Goal: Task Accomplishment & Management: Manage account settings

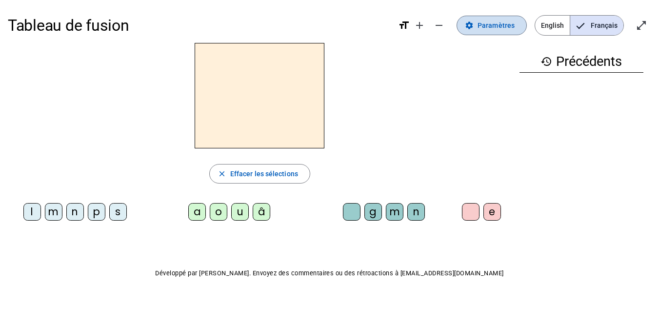
click at [479, 25] on span at bounding box center [491, 25] width 69 height 23
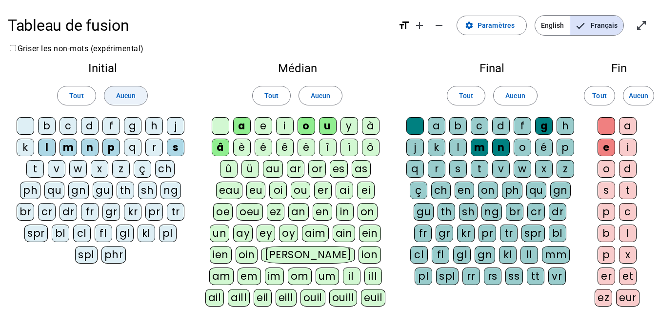
click at [128, 90] on span "Aucun" at bounding box center [125, 96] width 19 height 12
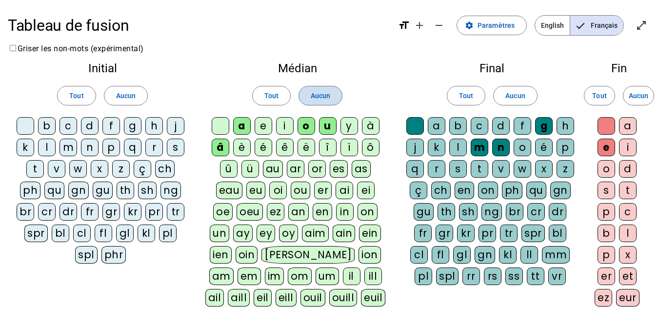
click at [309, 88] on span at bounding box center [320, 95] width 43 height 23
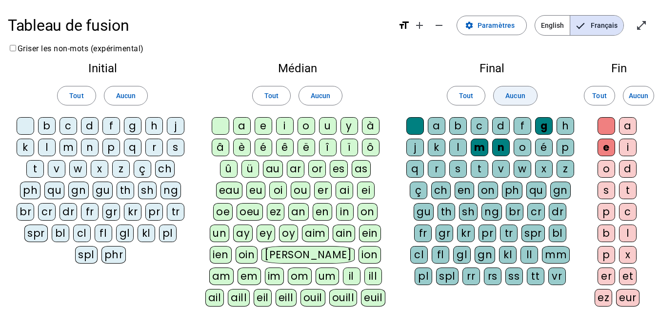
click at [522, 95] on span "Aucun" at bounding box center [514, 96] width 19 height 12
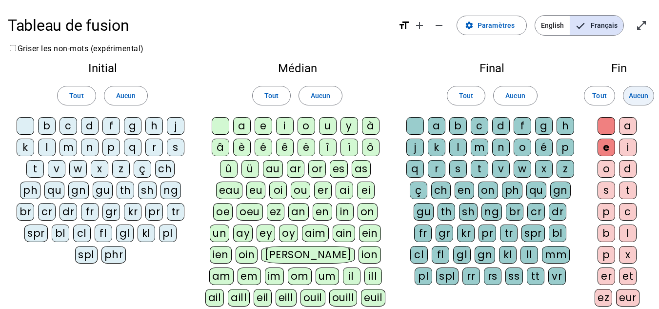
click at [629, 98] on span "Aucun" at bounding box center [637, 96] width 19 height 12
click at [95, 208] on div "fr" at bounding box center [90, 212] width 18 height 18
click at [241, 149] on div "è" at bounding box center [242, 147] width 18 height 18
click at [438, 168] on div "r" at bounding box center [437, 169] width 18 height 18
click at [608, 147] on div "e" at bounding box center [606, 147] width 18 height 18
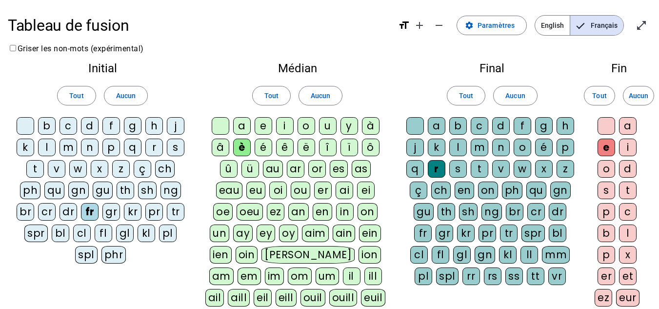
click at [110, 149] on div "p" at bounding box center [111, 147] width 18 height 18
click at [65, 140] on div "m" at bounding box center [68, 147] width 18 height 18
click at [132, 126] on div "g" at bounding box center [133, 126] width 18 height 18
click at [247, 127] on div "a" at bounding box center [242, 126] width 18 height 18
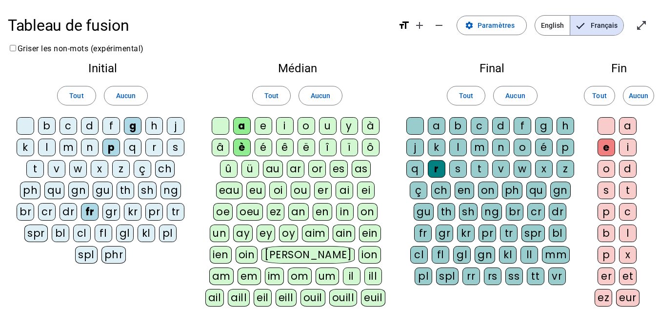
click at [544, 127] on div "g" at bounding box center [544, 126] width 18 height 18
click at [177, 146] on div "s" at bounding box center [176, 147] width 18 height 18
click at [177, 160] on letter-bubble "ch" at bounding box center [166, 170] width 23 height 21
click at [166, 172] on div "ch" at bounding box center [164, 169] width 19 height 18
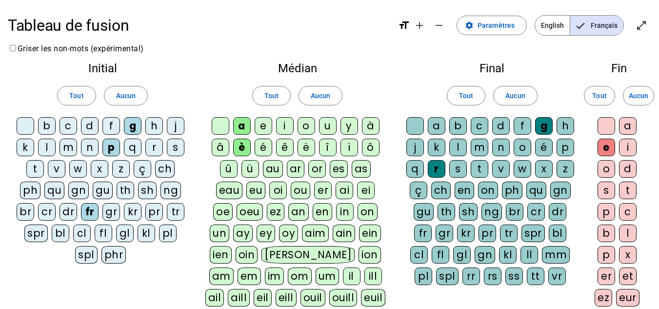
click at [179, 149] on div "s" at bounding box center [176, 147] width 18 height 18
click at [285, 122] on div "i" at bounding box center [285, 126] width 18 height 18
click at [551, 165] on div "x" at bounding box center [544, 169] width 18 height 18
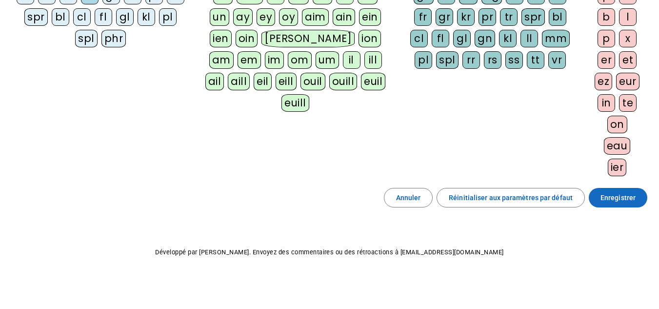
click at [620, 194] on span "Enregistrer" at bounding box center [617, 198] width 35 height 12
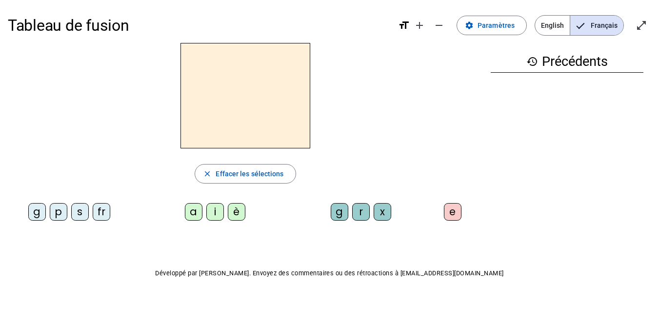
click at [98, 213] on div "fr" at bounding box center [102, 212] width 18 height 18
click at [236, 207] on div "è" at bounding box center [237, 212] width 18 height 18
click at [357, 205] on div "r" at bounding box center [361, 212] width 18 height 18
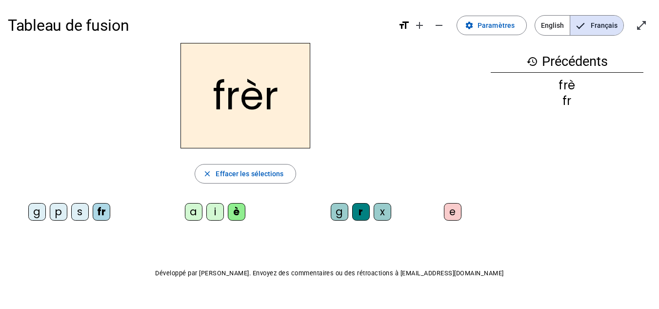
click at [458, 204] on div "e" at bounding box center [453, 212] width 18 height 18
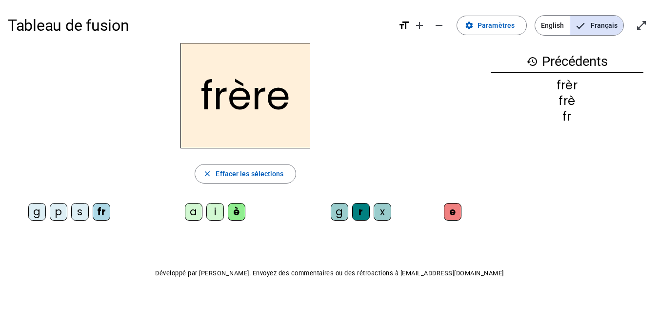
click at [59, 212] on div "p" at bounding box center [59, 212] width 18 height 18
click at [38, 211] on div "g" at bounding box center [37, 212] width 18 height 18
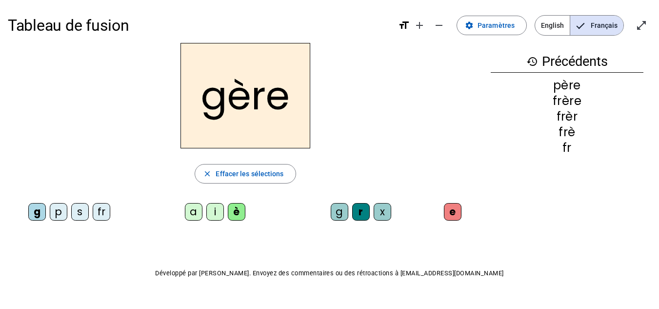
click at [192, 217] on div "a" at bounding box center [194, 212] width 18 height 18
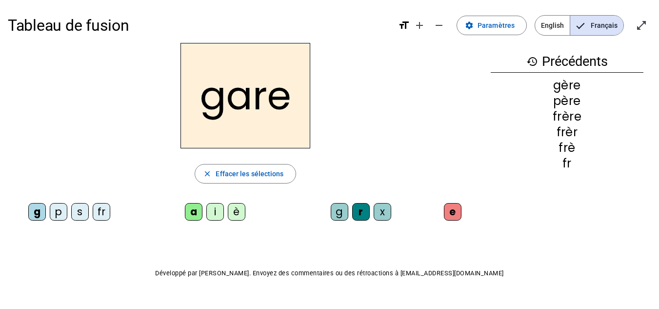
click at [340, 209] on div "g" at bounding box center [340, 212] width 18 height 18
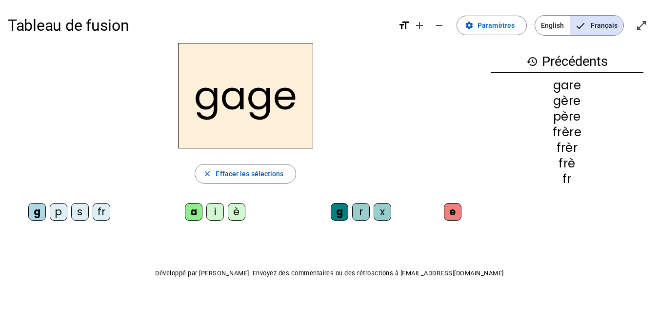
click at [70, 207] on letter-bubble "p" at bounding box center [60, 213] width 21 height 21
click at [74, 209] on div "s" at bounding box center [80, 212] width 18 height 18
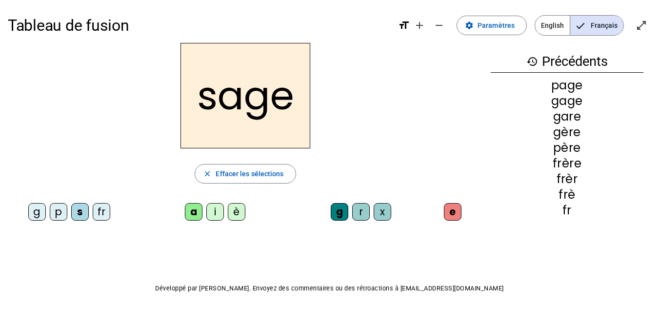
click at [60, 213] on div "p" at bounding box center [59, 212] width 18 height 18
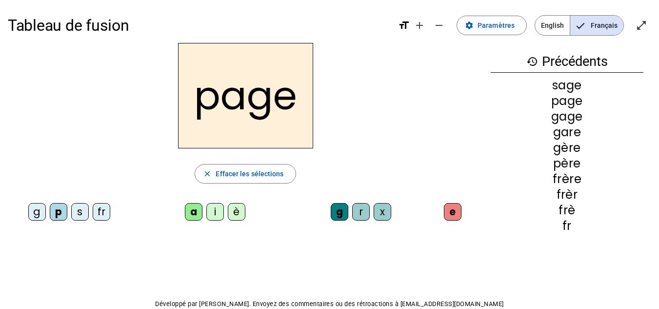
click at [216, 210] on div "i" at bounding box center [215, 212] width 18 height 18
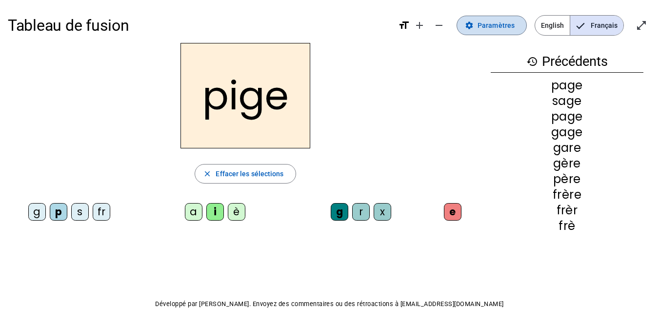
click at [495, 26] on span "Paramètres" at bounding box center [495, 25] width 37 height 12
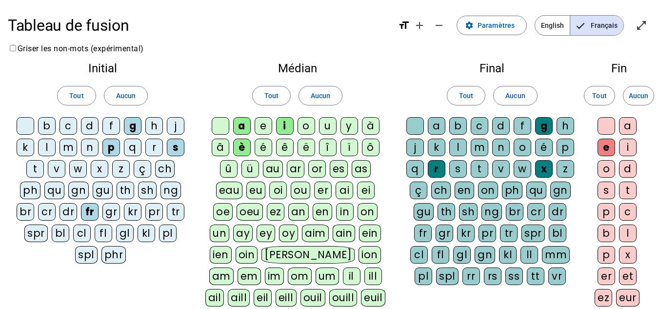
click at [112, 124] on div "f" at bounding box center [111, 126] width 18 height 18
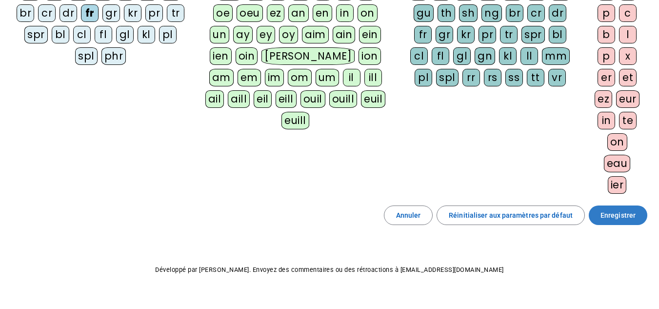
click at [622, 214] on span "Enregistrer" at bounding box center [617, 215] width 35 height 12
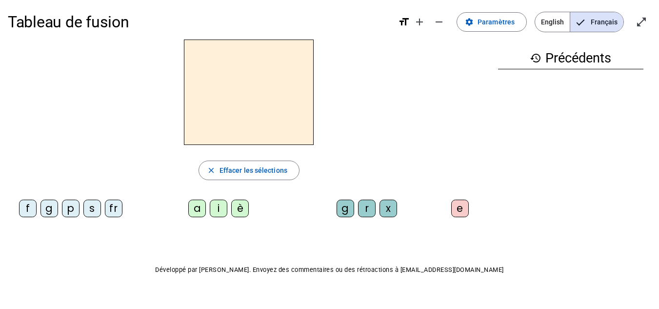
click at [28, 207] on div "f" at bounding box center [28, 208] width 18 height 18
click at [221, 206] on div "i" at bounding box center [219, 208] width 18 height 18
click at [348, 211] on div "g" at bounding box center [345, 208] width 18 height 18
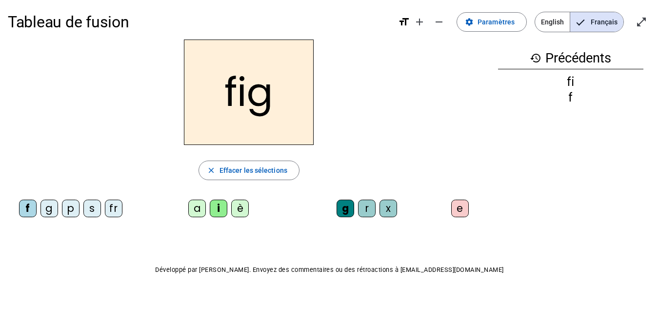
click at [469, 209] on letter-bubble "e" at bounding box center [461, 209] width 21 height 21
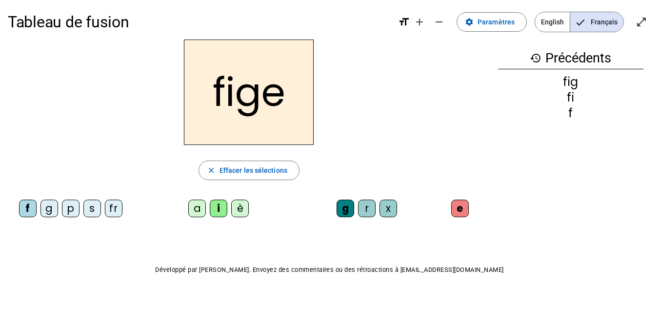
click at [461, 209] on div "e" at bounding box center [460, 208] width 18 height 18
click at [386, 204] on div "x" at bounding box center [388, 208] width 18 height 18
